Goal: Task Accomplishment & Management: Manage account settings

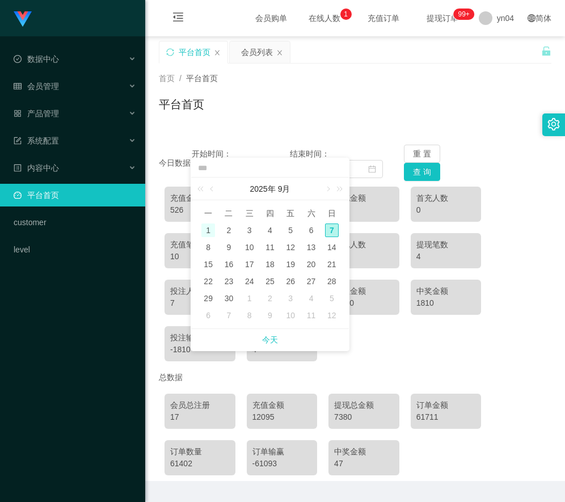
click at [212, 231] on div "1" at bounding box center [208, 231] width 14 height 14
type input "**********"
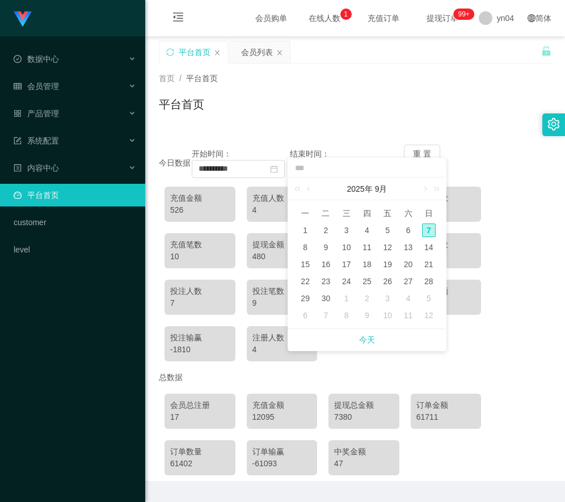
click at [348, 110] on div "平台首页" at bounding box center [355, 109] width 393 height 26
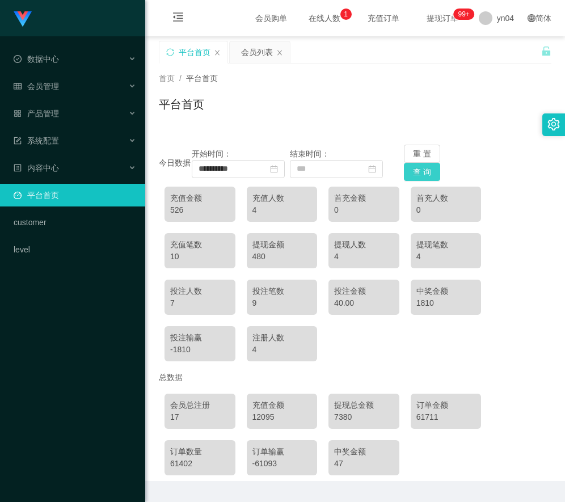
click at [423, 175] on button "查 询" at bounding box center [422, 172] width 36 height 18
click at [75, 83] on div "会员管理" at bounding box center [72, 86] width 145 height 23
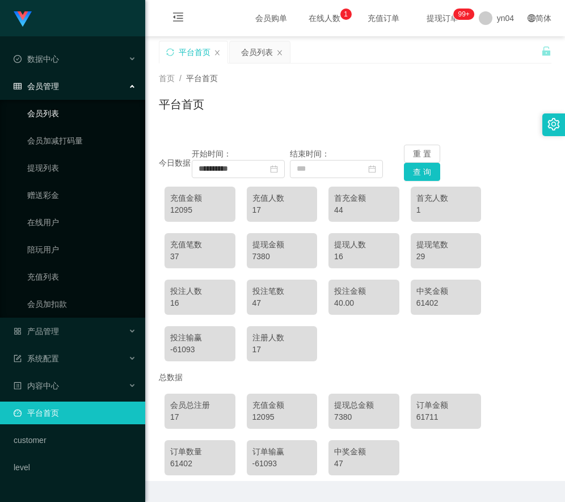
click at [59, 113] on link "会员列表" at bounding box center [81, 113] width 109 height 23
